Goal: Entertainment & Leisure: Browse casually

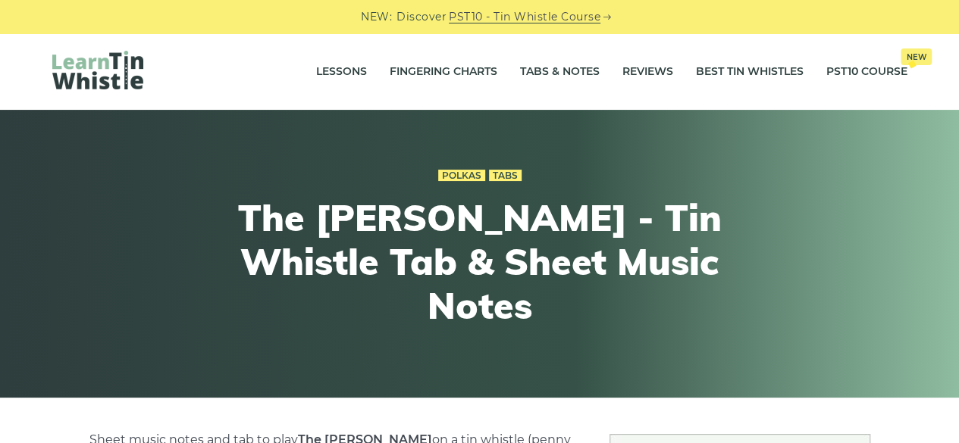
scroll to position [388, 0]
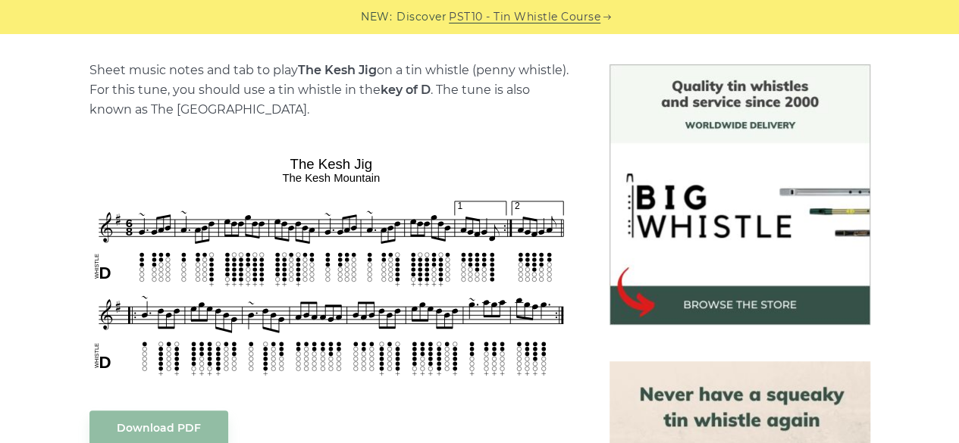
scroll to position [388, 0]
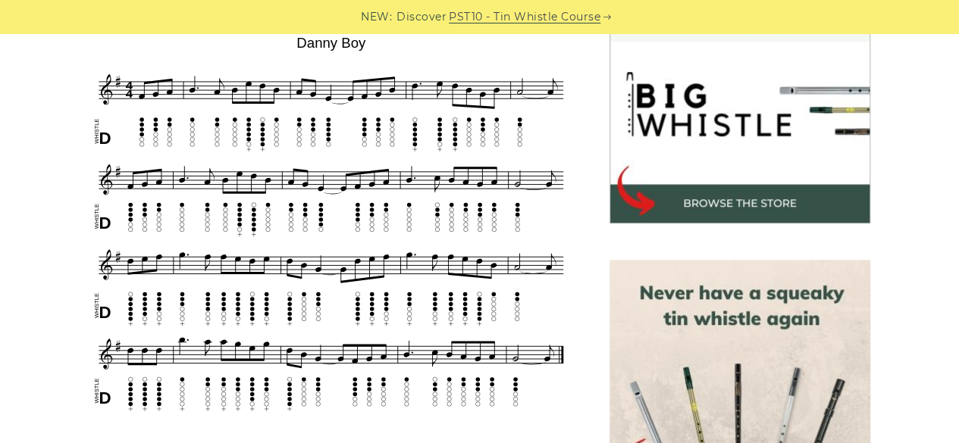
scroll to position [509, 0]
